Goal: Transaction & Acquisition: Download file/media

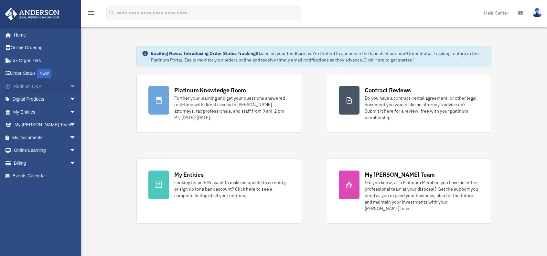
click at [69, 83] on span "arrow_drop_down" at bounding box center [75, 86] width 13 height 13
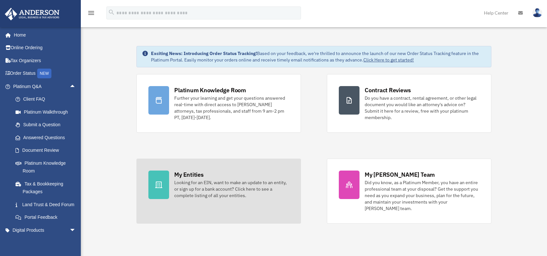
click at [194, 172] on div "My Entities" at bounding box center [188, 174] width 29 height 8
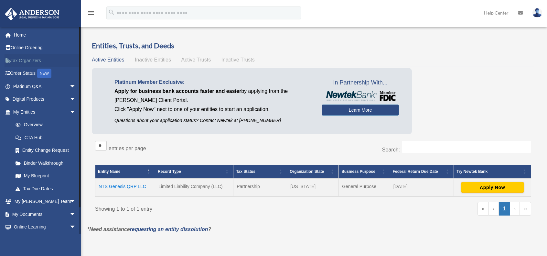
click at [25, 60] on link "Tax Organizers" at bounding box center [45, 60] width 81 height 13
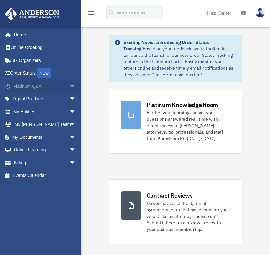
click at [69, 85] on span "arrow_drop_down" at bounding box center [75, 86] width 13 height 13
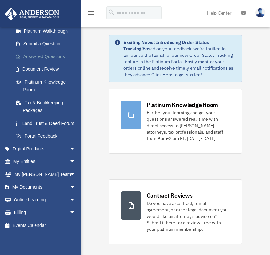
scroll to position [88, 0]
click at [69, 186] on span "arrow_drop_down" at bounding box center [75, 187] width 13 height 13
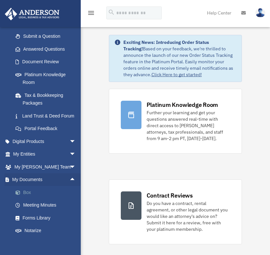
click at [26, 199] on link "Box" at bounding box center [47, 192] width 77 height 13
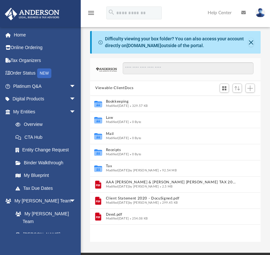
scroll to position [142, 165]
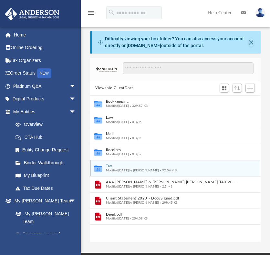
click at [109, 165] on button "Tax" at bounding box center [171, 166] width 130 height 4
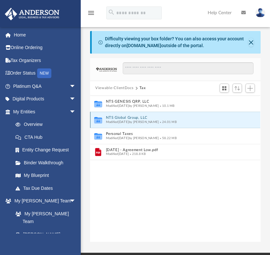
click at [128, 117] on button "NTS Global Group, LLC" at bounding box center [171, 118] width 130 height 4
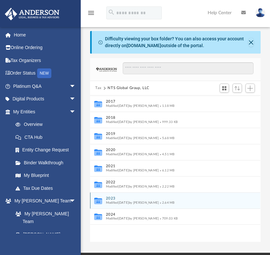
click at [111, 197] on button "2023" at bounding box center [171, 198] width 130 height 4
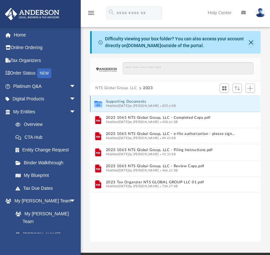
click at [138, 100] on button "Supporting Documents" at bounding box center [171, 102] width 130 height 4
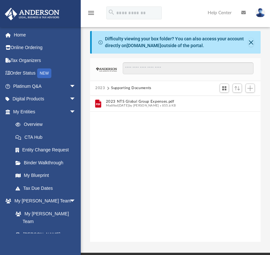
click at [97, 87] on button "2023" at bounding box center [100, 88] width 10 height 6
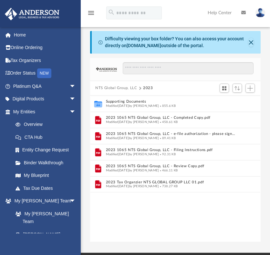
click at [114, 86] on button "NTS Global Group, LLC" at bounding box center [116, 88] width 42 height 6
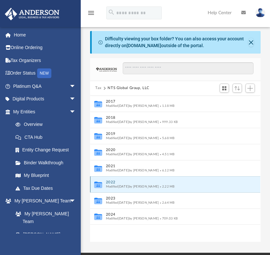
click at [110, 181] on button "2022" at bounding box center [171, 182] width 130 height 4
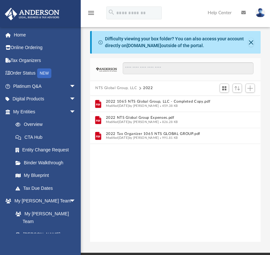
click at [149, 86] on button "2022" at bounding box center [148, 88] width 10 height 6
click at [121, 88] on button "NTS Global Group, LLC" at bounding box center [116, 88] width 42 height 6
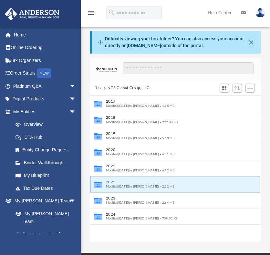
click at [110, 181] on button "2022" at bounding box center [171, 182] width 130 height 4
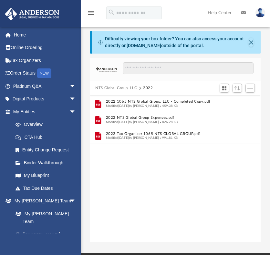
click at [125, 87] on button "NTS Global Group, LLC" at bounding box center [116, 88] width 42 height 6
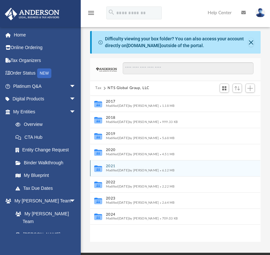
click at [111, 165] on button "2021" at bounding box center [171, 166] width 130 height 4
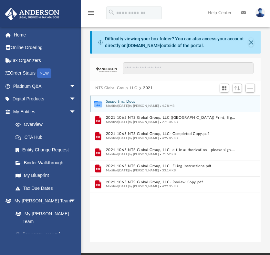
click at [120, 99] on div "Collaborated Folder Supporting Docs Modified Thu Feb 2 2023 by Alex Price 4.78 …" at bounding box center [175, 104] width 170 height 16
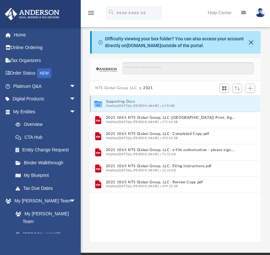
click at [119, 101] on button "Supporting Docs" at bounding box center [171, 102] width 130 height 4
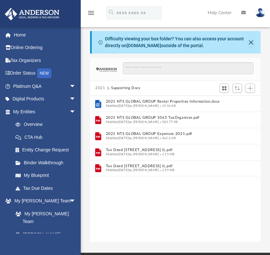
click at [98, 86] on button "2021" at bounding box center [100, 88] width 10 height 6
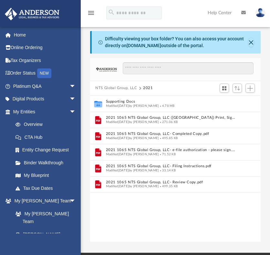
click at [122, 88] on button "NTS Global Group, LLC" at bounding box center [116, 88] width 42 height 6
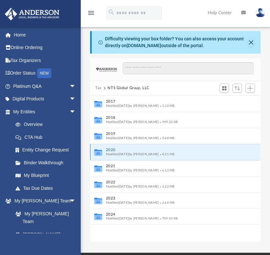
click at [110, 150] on button "2020" at bounding box center [171, 150] width 130 height 4
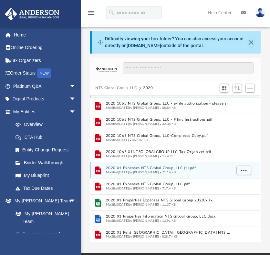
scroll to position [0, 0]
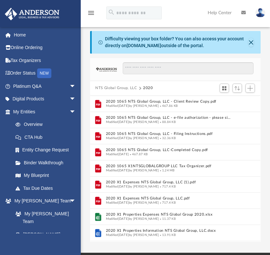
click at [146, 86] on button "2020" at bounding box center [148, 88] width 10 height 6
click at [118, 87] on button "NTS Global Group, LLC" at bounding box center [116, 88] width 42 height 6
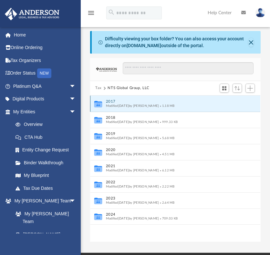
click at [112, 101] on button "2017" at bounding box center [171, 102] width 130 height 4
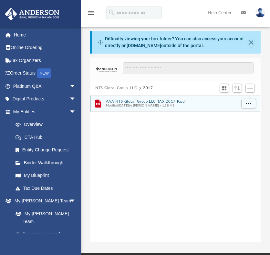
click at [131, 101] on button "AAA NTS Global Group LLC TAX 2017 P.pdf" at bounding box center [171, 102] width 130 height 4
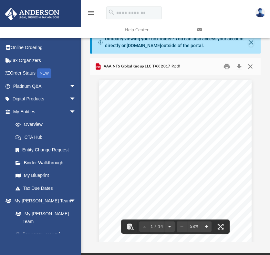
click at [252, 66] on button "Close" at bounding box center [251, 67] width 12 height 10
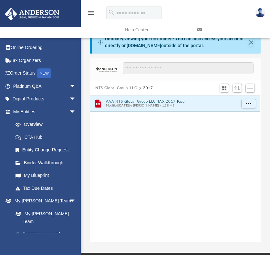
click at [249, 41] on link at bounding box center [229, 30] width 73 height 26
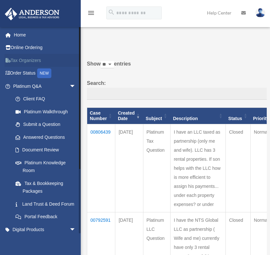
click at [25, 60] on link "Tax Organizers" at bounding box center [45, 60] width 81 height 13
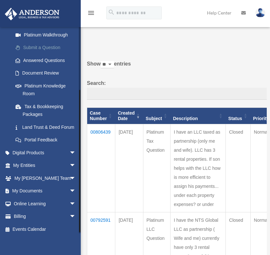
scroll to position [88, 0]
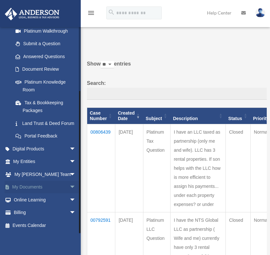
click at [69, 186] on span "arrow_drop_down" at bounding box center [75, 187] width 13 height 13
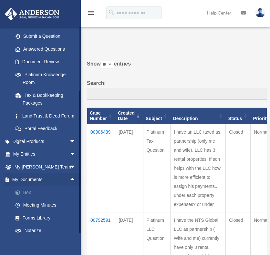
click at [25, 199] on link "Box" at bounding box center [47, 192] width 77 height 13
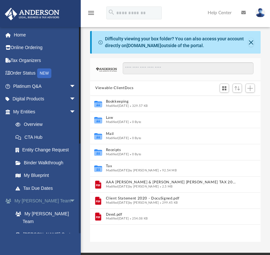
scroll to position [142, 165]
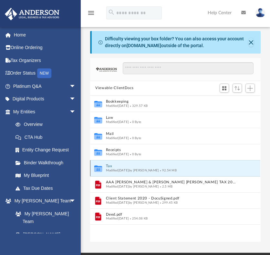
click at [109, 166] on button "Tax" at bounding box center [171, 166] width 130 height 4
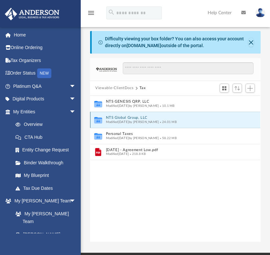
click at [134, 117] on button "NTS Global Group, LLC" at bounding box center [171, 118] width 130 height 4
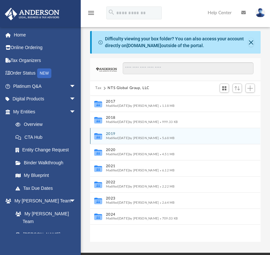
click at [111, 133] on button "2019" at bounding box center [171, 134] width 130 height 4
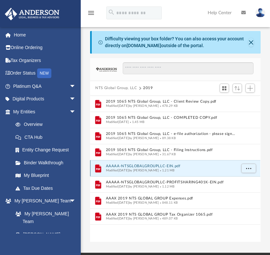
click at [143, 164] on button "AAAAA-NTSGLOBALGROUPLLC-EIN.pdf" at bounding box center [171, 166] width 130 height 4
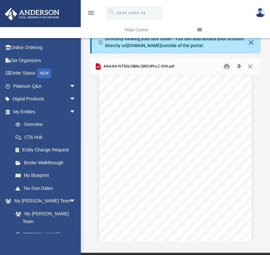
scroll to position [0, 0]
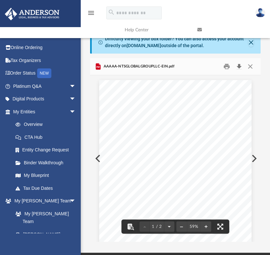
click at [239, 65] on button "Download" at bounding box center [239, 67] width 12 height 10
